Goal: Check status: Check status

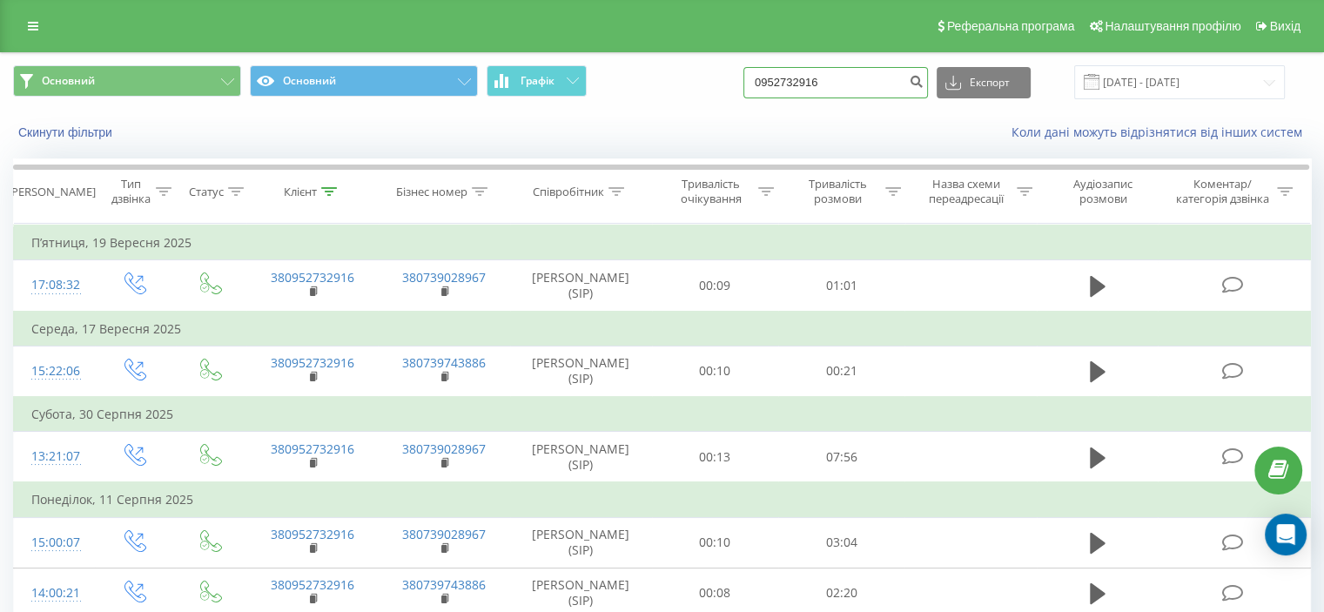
click at [832, 87] on input "0952732916" at bounding box center [836, 82] width 185 height 31
paste input "380631919680"
type input "380631919680"
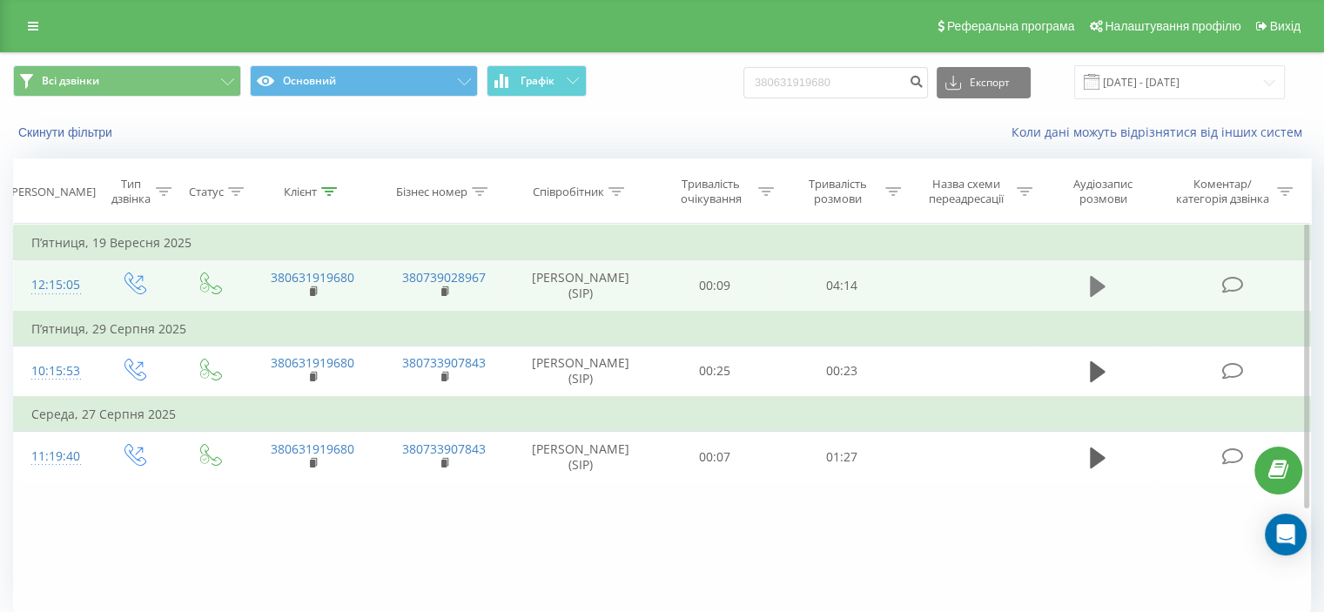
click at [1102, 297] on icon at bounding box center [1098, 286] width 16 height 21
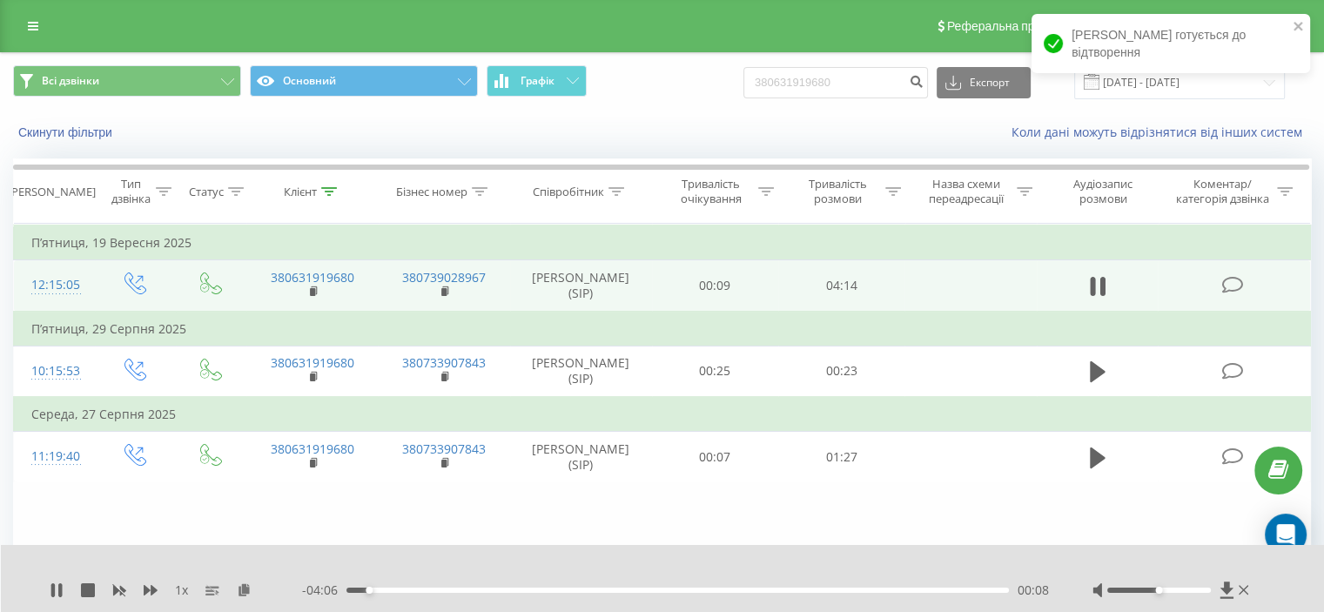
click at [356, 590] on div "00:08" at bounding box center [678, 590] width 663 height 5
click at [356, 591] on div "00:04" at bounding box center [359, 590] width 7 height 7
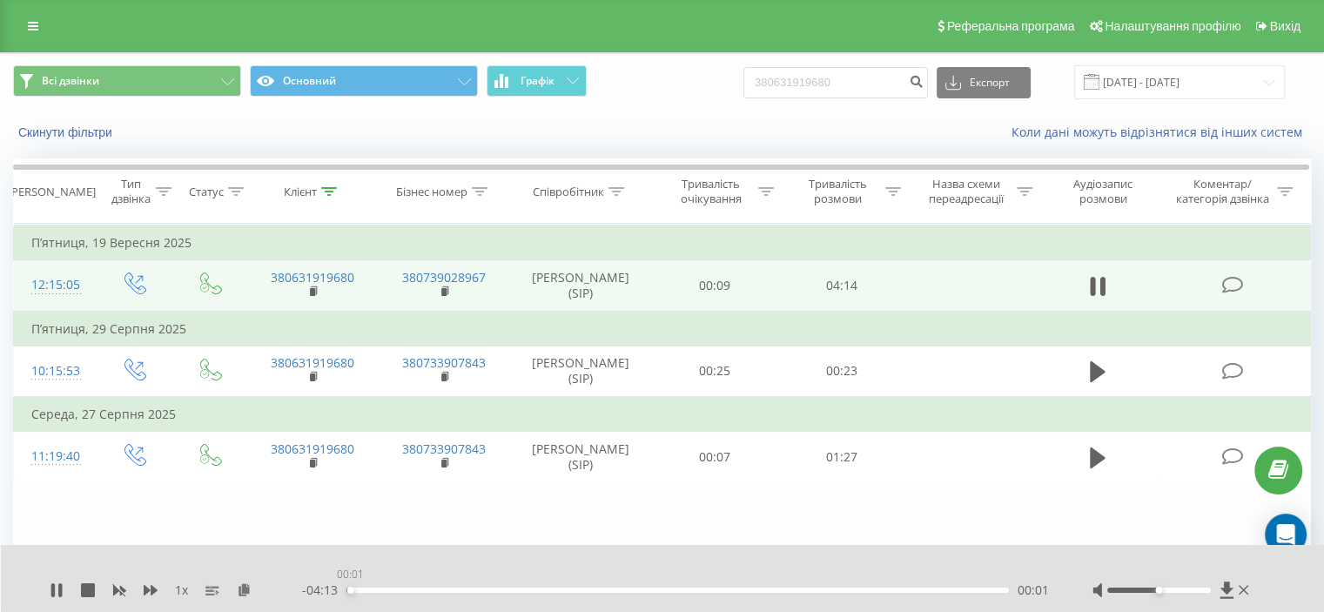
click at [350, 591] on div "00:01" at bounding box center [678, 590] width 663 height 5
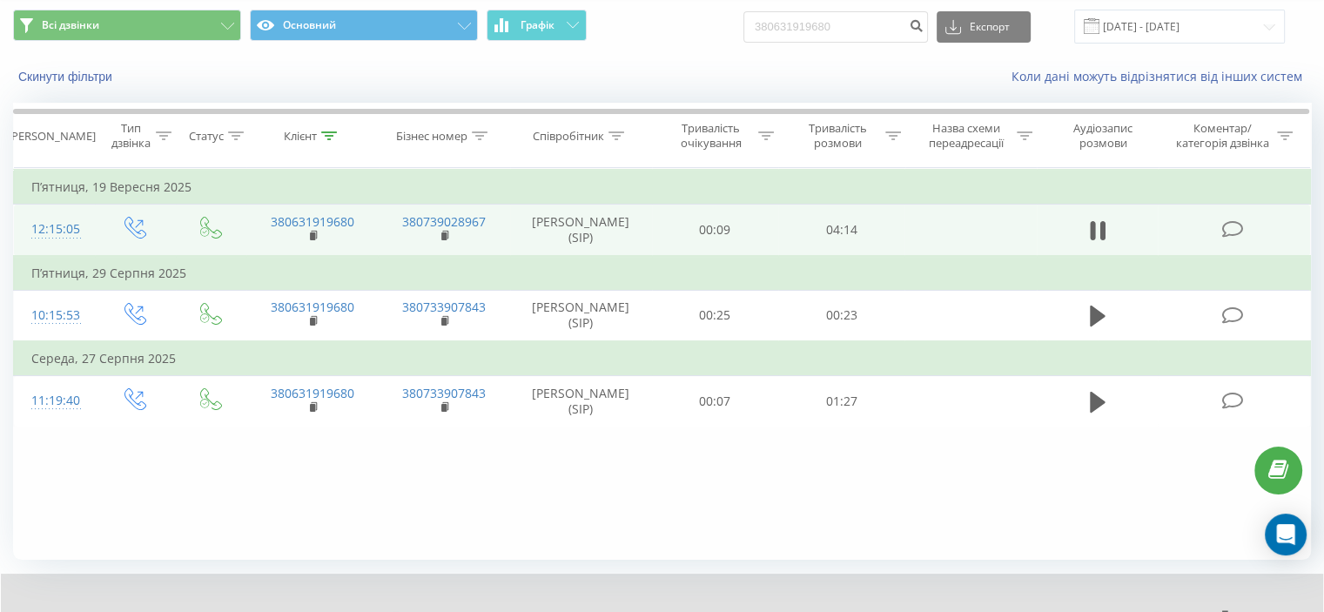
scroll to position [68, 0]
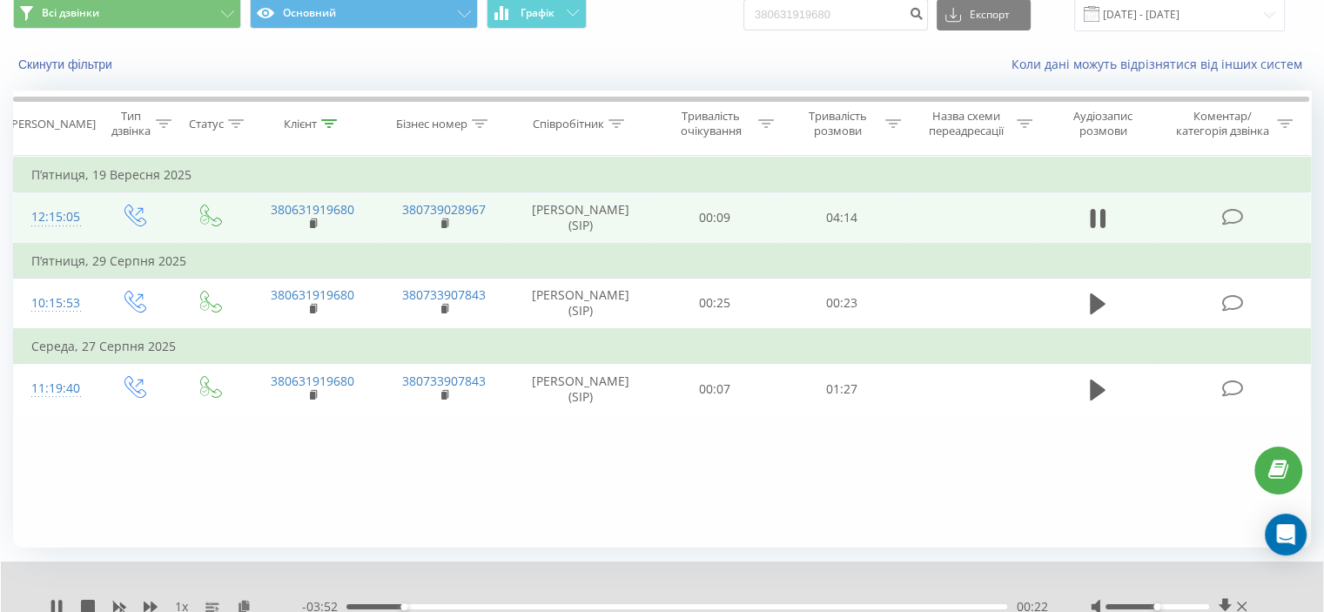
click at [79, 604] on div "1 x" at bounding box center [176, 606] width 253 height 17
click at [89, 602] on icon at bounding box center [88, 607] width 14 height 14
click at [523, 610] on div "- 04:14 00:00 00:00" at bounding box center [674, 606] width 745 height 17
